Goal: Task Accomplishment & Management: Complete application form

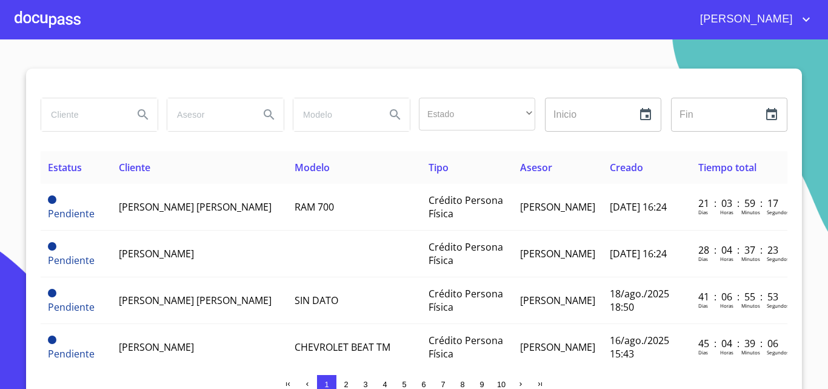
click at [36, 17] on div at bounding box center [48, 19] width 66 height 39
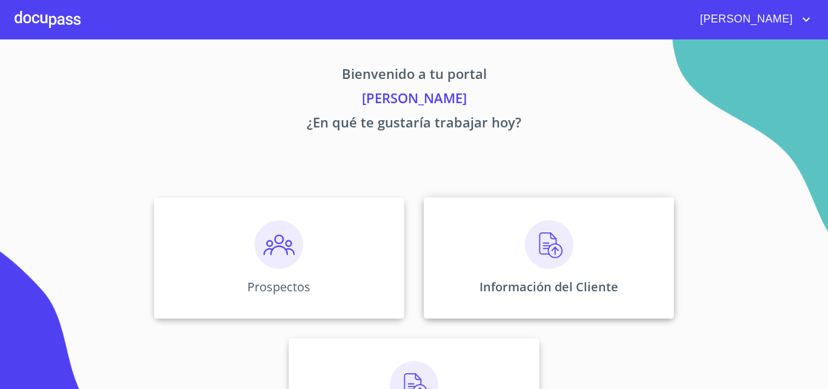
click at [513, 260] on div "Información del Cliente" at bounding box center [549, 257] width 250 height 121
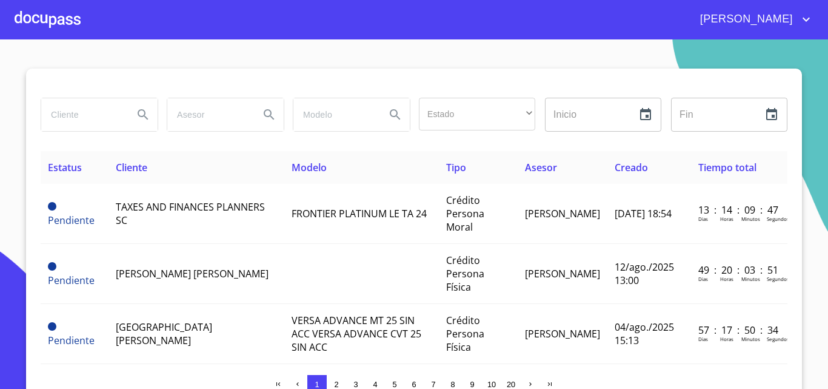
click at [55, 112] on input "search" at bounding box center [82, 114] width 82 height 33
type input "[PERSON_NAME] DEL [PERSON_NAME]"
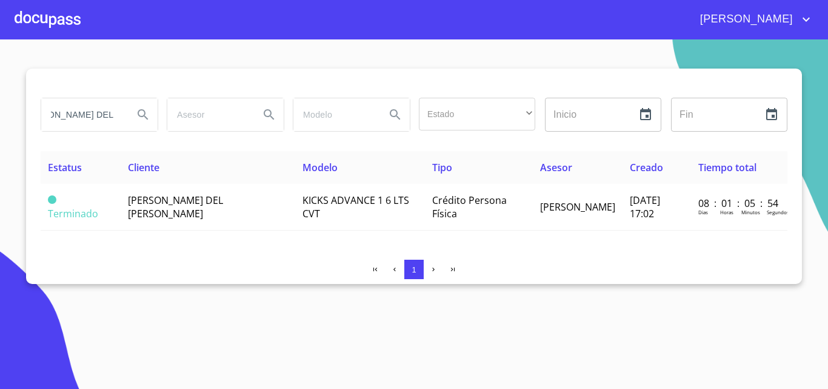
click at [118, 230] on div "Estatus Cliente Modelo Tipo Asesor Creado Tiempo total Terminado [PERSON_NAME] …" at bounding box center [414, 200] width 747 height 99
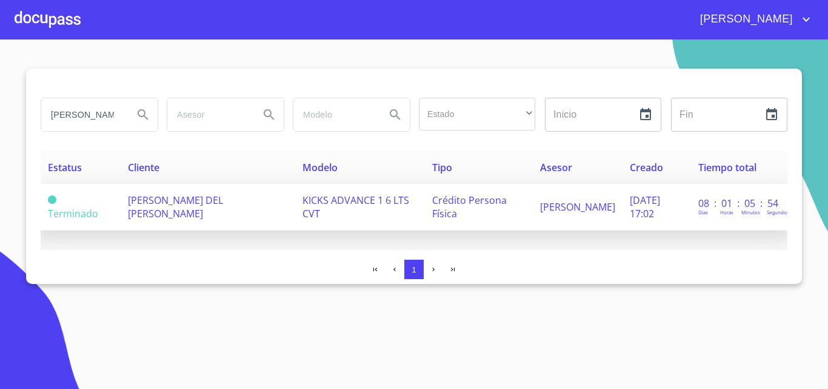
click at [147, 217] on span "[PERSON_NAME] DEL [PERSON_NAME]" at bounding box center [175, 206] width 95 height 27
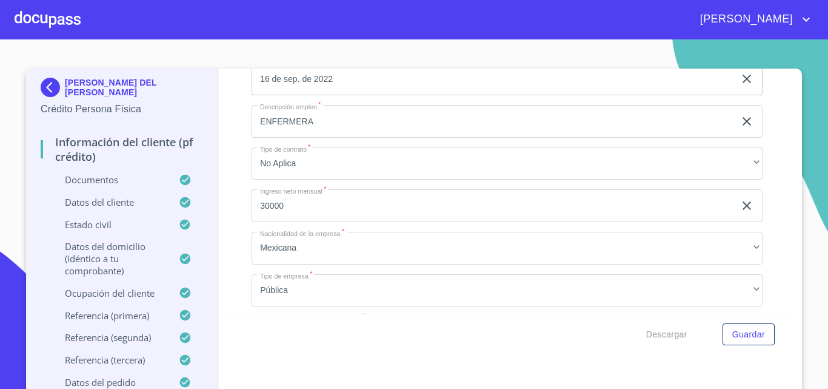
scroll to position [4791, 0]
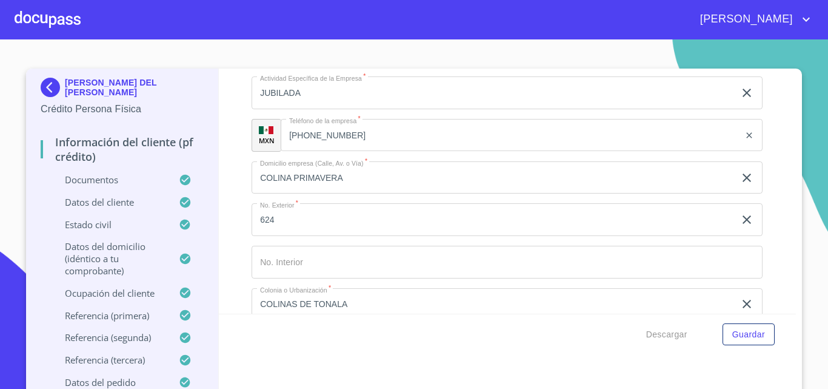
drag, startPoint x: 372, startPoint y: 260, endPoint x: 240, endPoint y: 241, distance: 133.5
click at [240, 241] on div "Información del cliente (PF crédito) Documentos Documento de identificación.   …" at bounding box center [508, 191] width 578 height 245
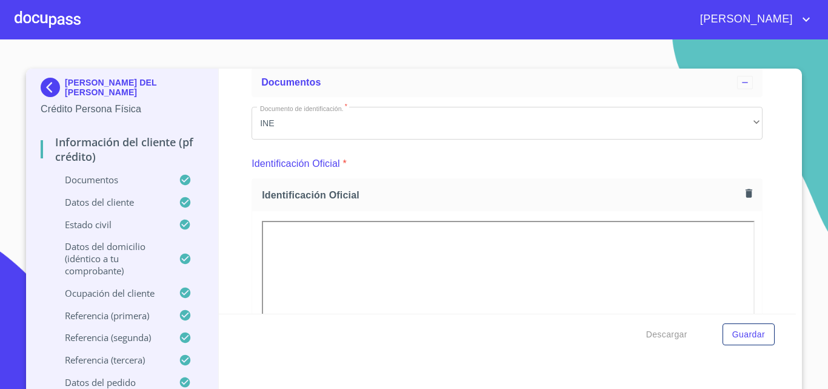
scroll to position [182, 0]
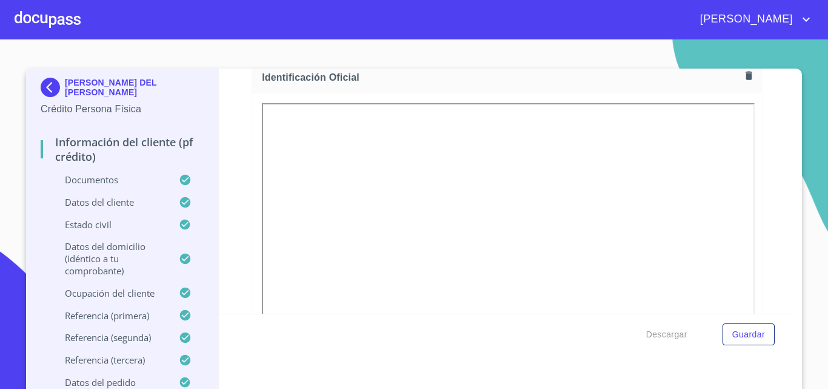
click at [749, 204] on div "Identificación Oficial" at bounding box center [507, 252] width 511 height 382
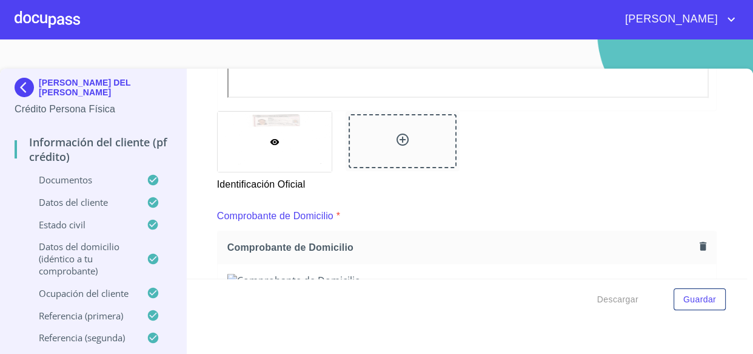
scroll to position [364, 0]
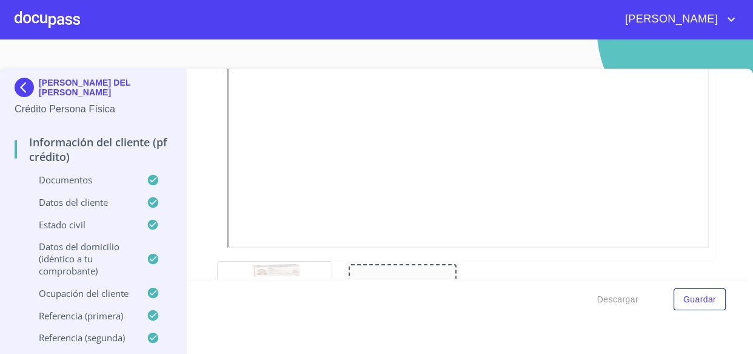
click at [39, 19] on div at bounding box center [48, 19] width 66 height 39
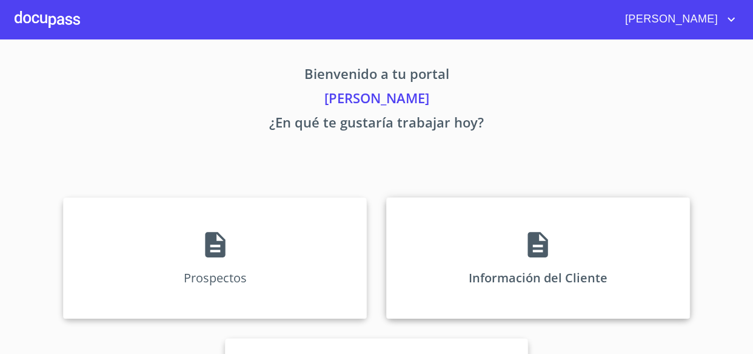
click at [512, 229] on div "Información del Cliente" at bounding box center [538, 257] width 304 height 121
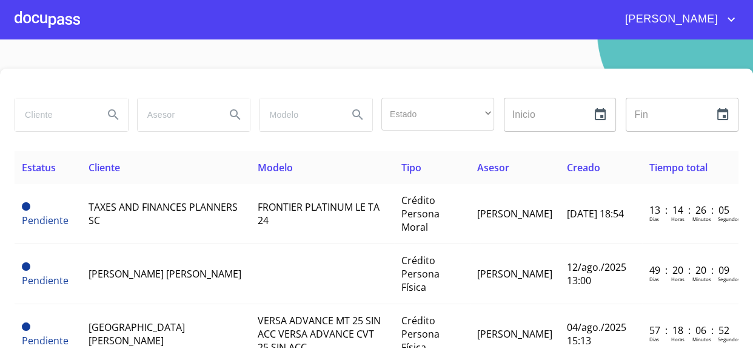
click at [50, 116] on input "search" at bounding box center [54, 114] width 79 height 33
type input "[PERSON_NAME]"
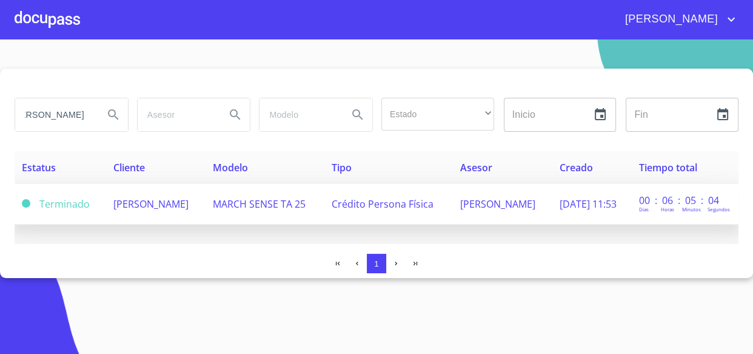
click at [193, 217] on td "[PERSON_NAME]" at bounding box center [155, 204] width 99 height 41
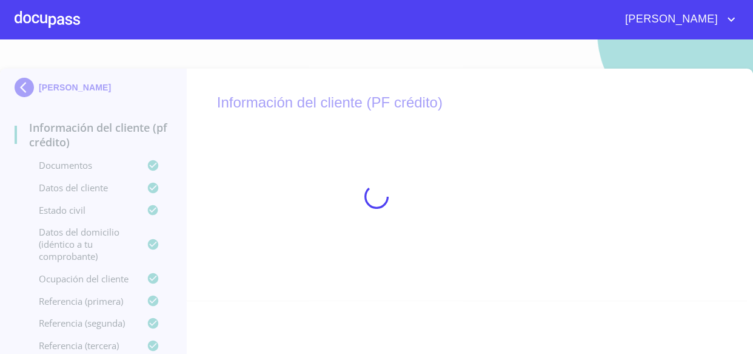
scroll to position [15, 0]
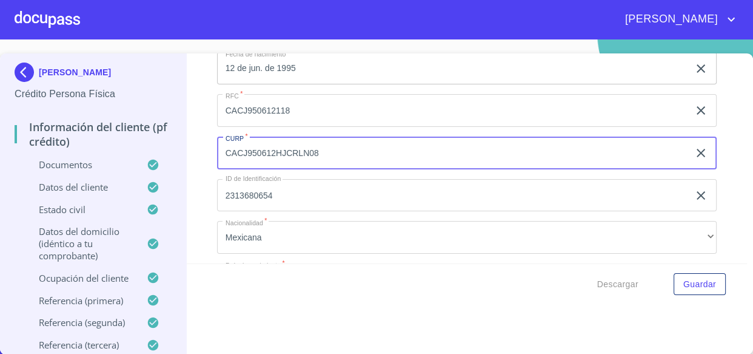
drag, startPoint x: 272, startPoint y: 148, endPoint x: 348, endPoint y: 146, distance: 75.2
click at [348, 146] on input "CACJ950612HJCRLN08" at bounding box center [453, 152] width 472 height 33
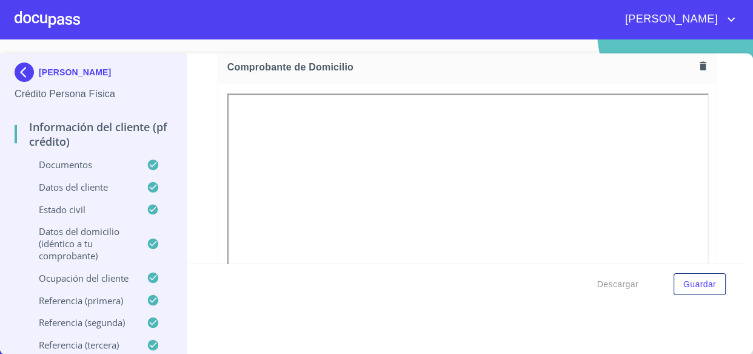
scroll to position [627, 0]
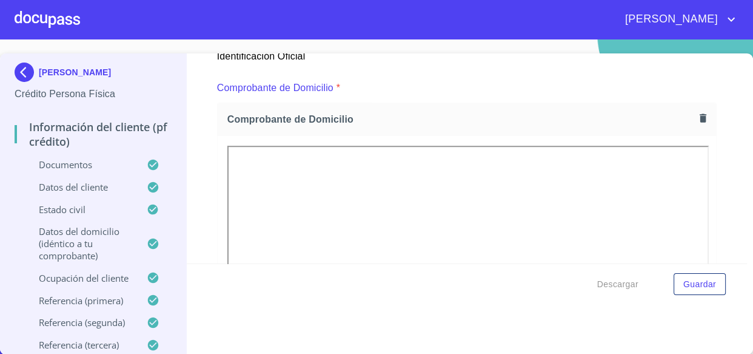
click at [724, 206] on div "Información del cliente (PF crédito) Documentos Documento de identificación.   …" at bounding box center [467, 158] width 560 height 210
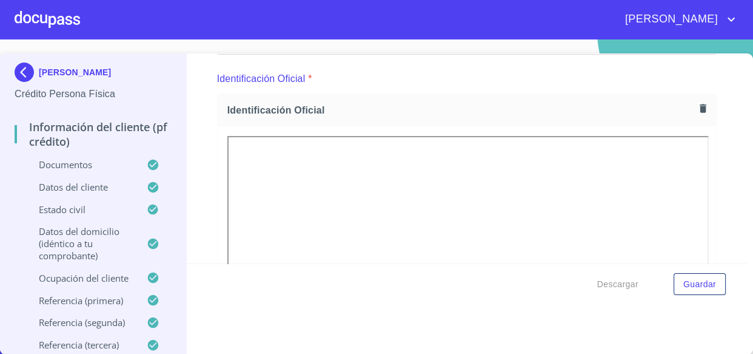
scroll to position [130, 0]
click at [36, 14] on div at bounding box center [48, 19] width 66 height 39
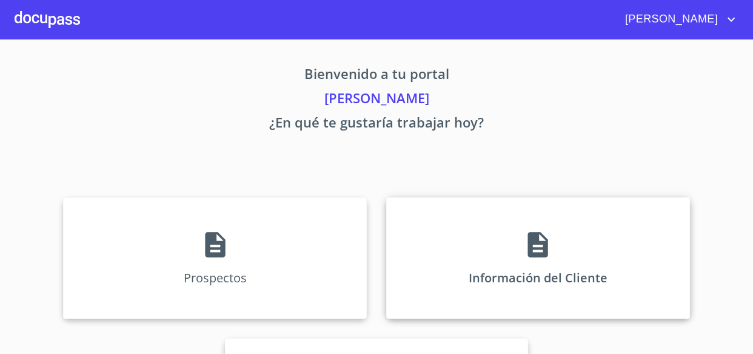
click at [494, 237] on div "Información del Cliente" at bounding box center [538, 257] width 304 height 121
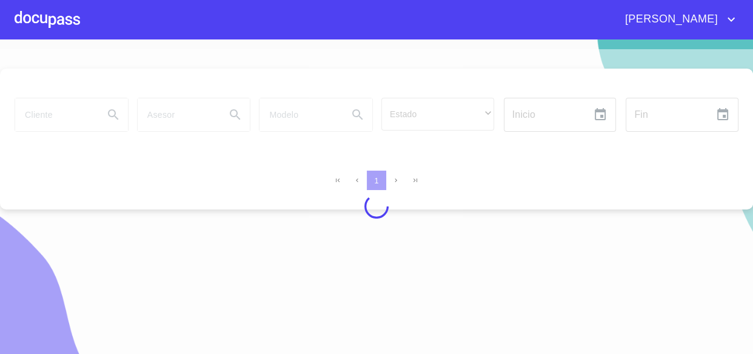
click at [58, 112] on div at bounding box center [376, 206] width 753 height 314
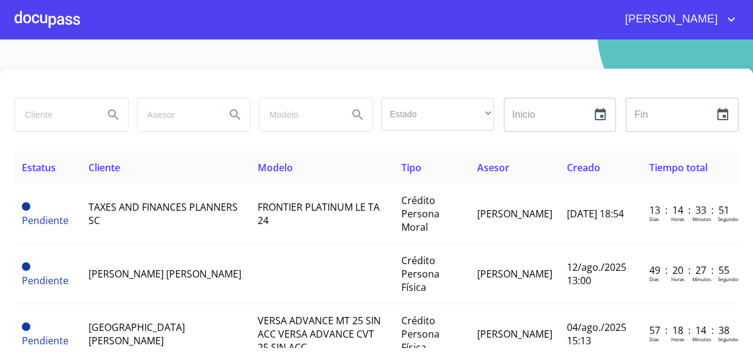
click at [56, 113] on input "search" at bounding box center [54, 114] width 79 height 33
type input "[PERSON_NAME] DEL [PERSON_NAME]"
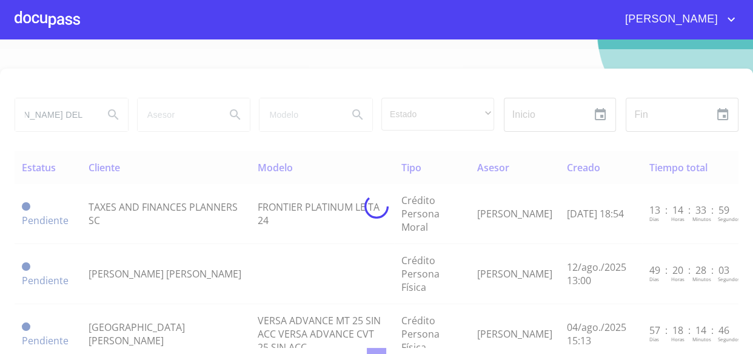
scroll to position [0, 33]
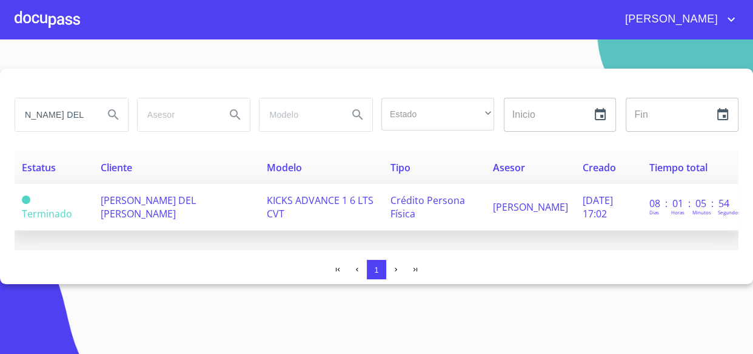
click at [157, 209] on td "[PERSON_NAME] DEL [PERSON_NAME]" at bounding box center [176, 207] width 166 height 47
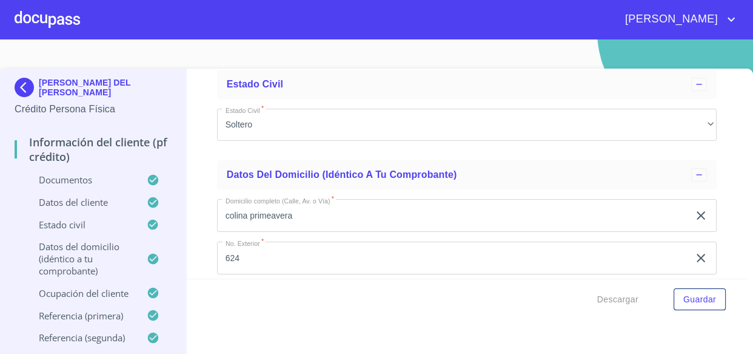
scroll to position [3584, 0]
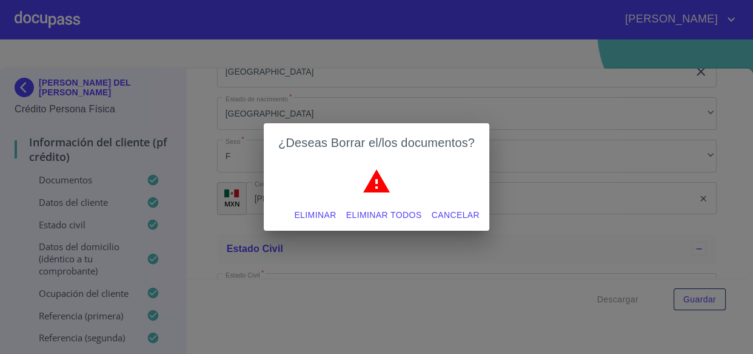
click at [398, 221] on span "Eliminar todos" at bounding box center [384, 214] width 76 height 15
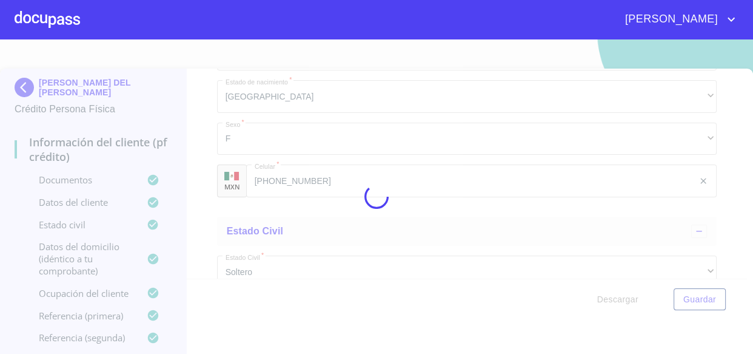
scroll to position [3581, 0]
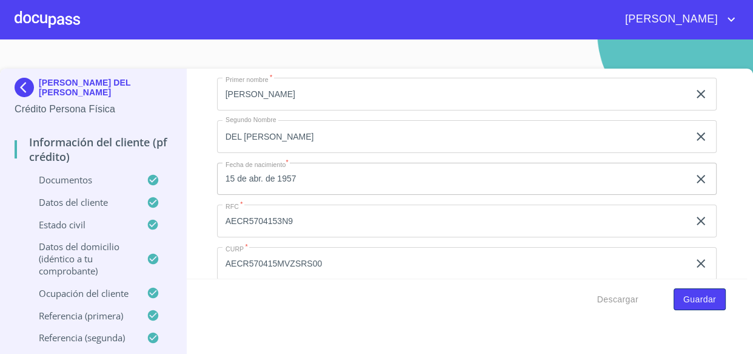
click at [691, 296] on span "Guardar" at bounding box center [700, 299] width 33 height 15
